Goal: Task Accomplishment & Management: Manage account settings

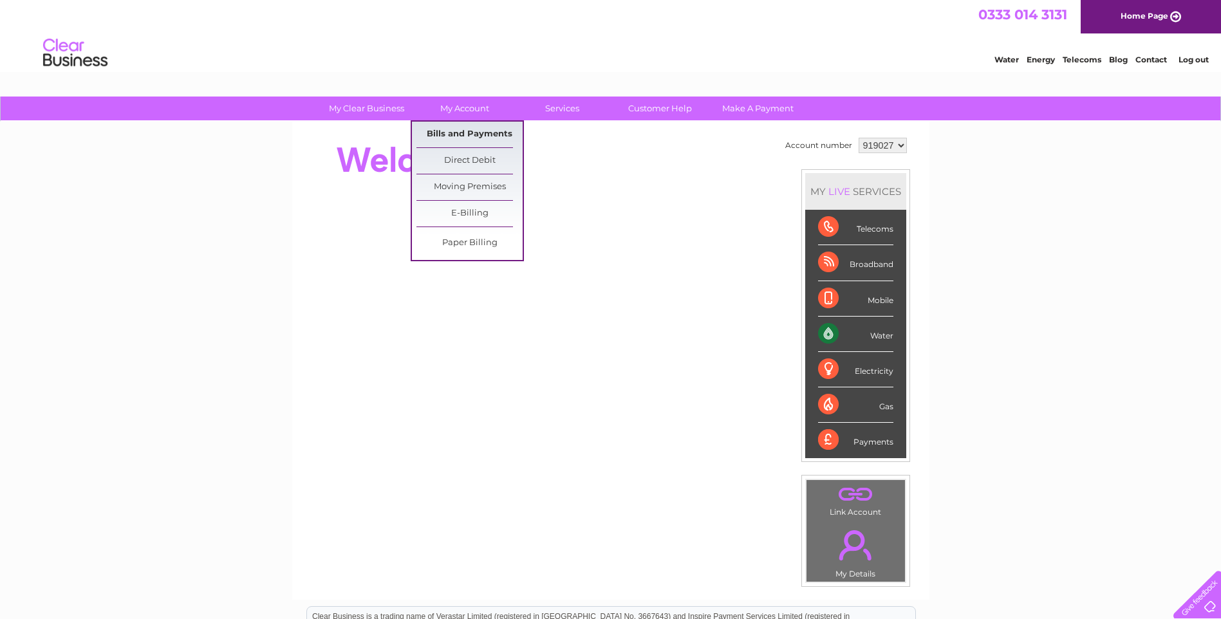
click at [473, 128] on link "Bills and Payments" at bounding box center [470, 135] width 106 height 26
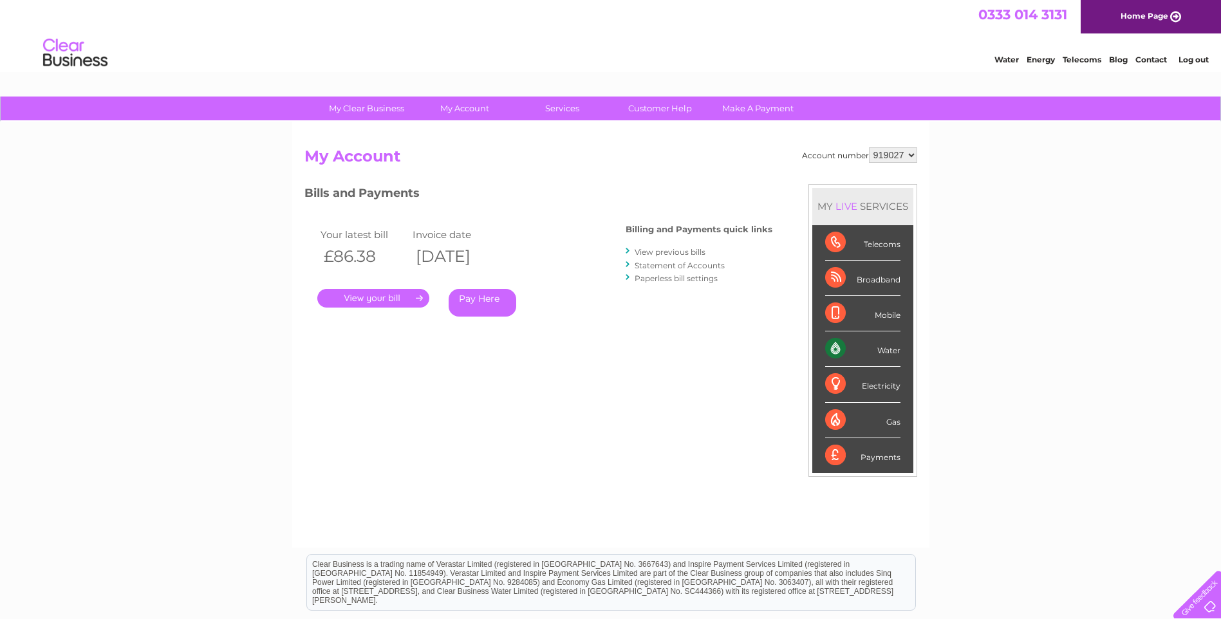
click at [350, 292] on link "." at bounding box center [373, 298] width 112 height 19
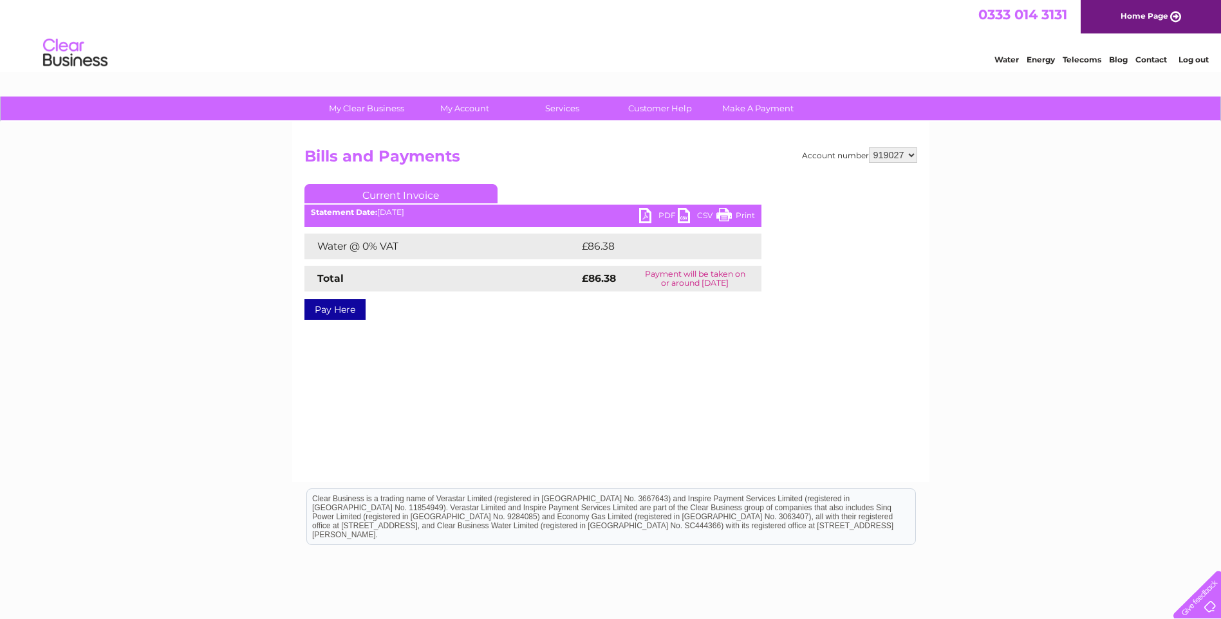
click at [643, 210] on link "PDF" at bounding box center [658, 217] width 39 height 19
